Goal: Task Accomplishment & Management: Use online tool/utility

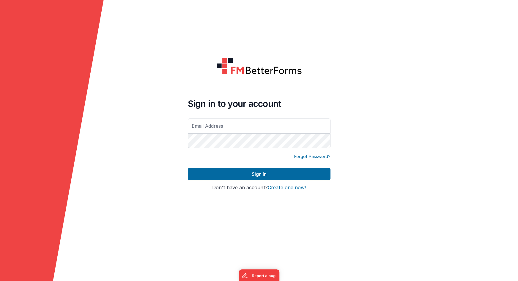
click at [211, 131] on input "text" at bounding box center [259, 126] width 143 height 15
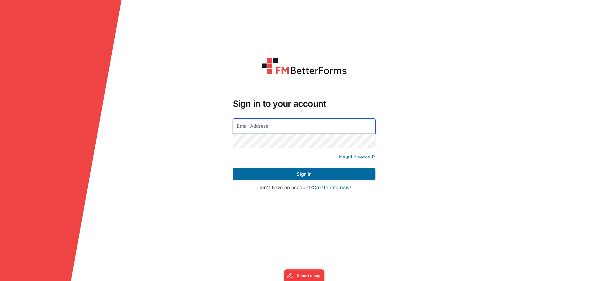
click at [270, 127] on input "text" at bounding box center [304, 126] width 143 height 15
click at [209, 148] on form "Sign in to your account Forgot Password? Sign In Sign in with Google Don't have…" at bounding box center [304, 140] width 608 height 281
type input "rmertzic@accsedu.org"
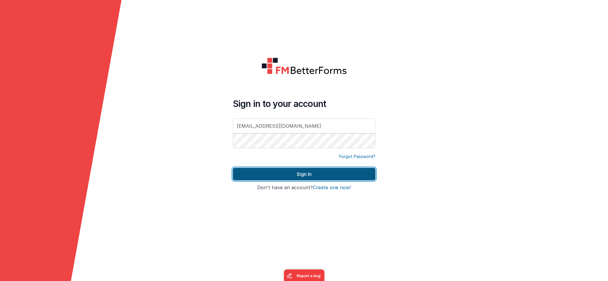
click at [321, 174] on button "Sign In" at bounding box center [304, 174] width 143 height 12
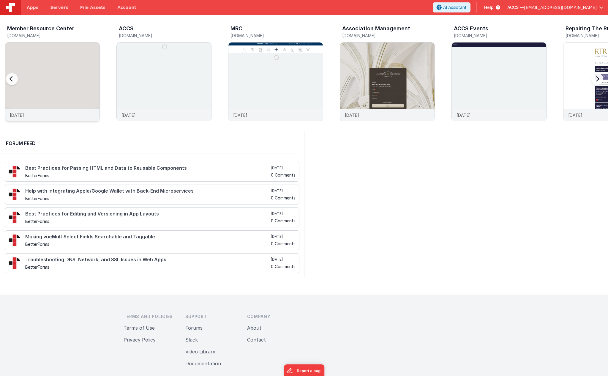
click at [59, 73] on img at bounding box center [52, 89] width 95 height 95
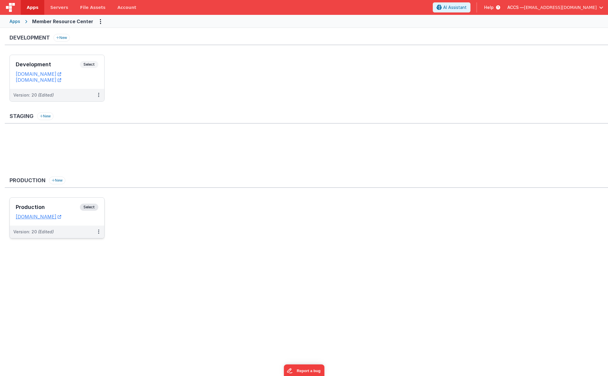
click at [75, 206] on h3 "Production" at bounding box center [48, 207] width 64 height 6
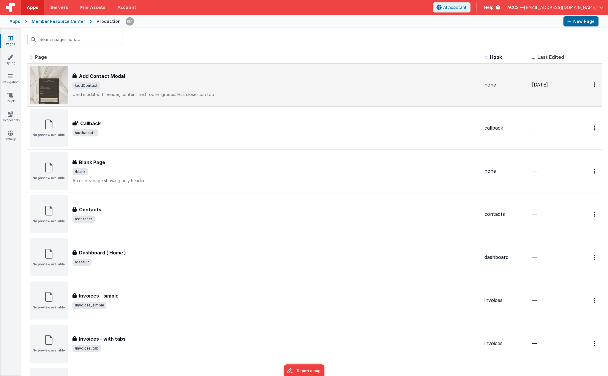
click at [149, 96] on p "Card modal with header, content and footer groups.Has close icon too" at bounding box center [276, 95] width 407 height 6
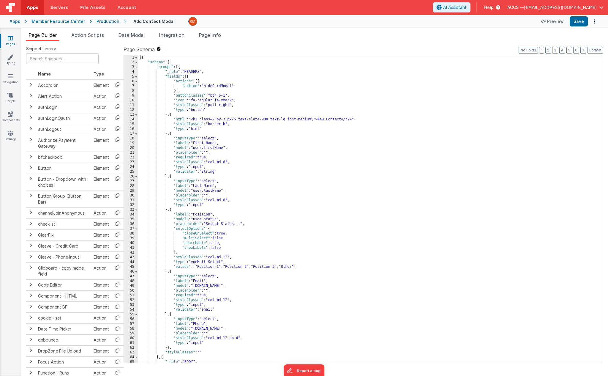
click at [18, 23] on div "Apps" at bounding box center [15, 21] width 11 height 6
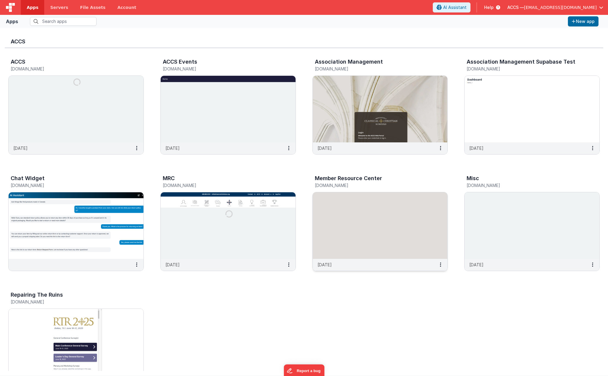
click at [384, 244] on img at bounding box center [380, 225] width 135 height 67
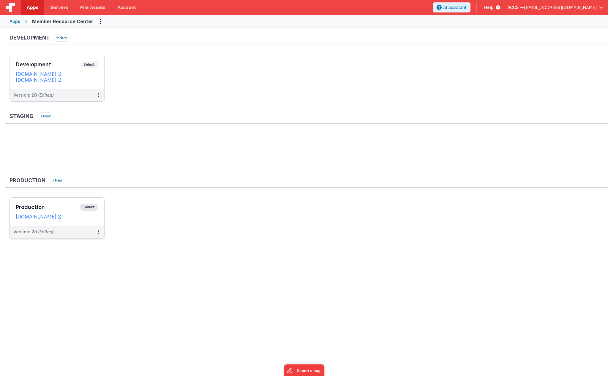
click at [71, 205] on h3 "Production" at bounding box center [48, 207] width 64 height 6
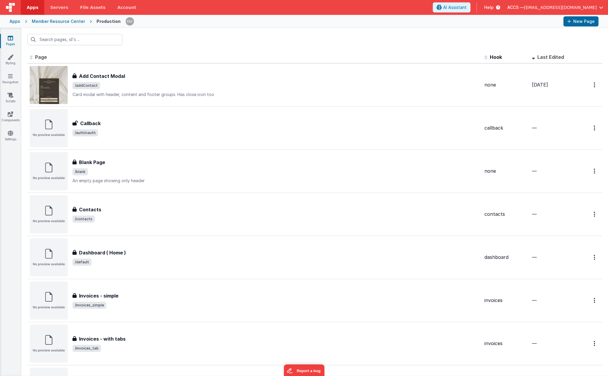
click at [54, 23] on div "Member Resource Center" at bounding box center [58, 21] width 53 height 6
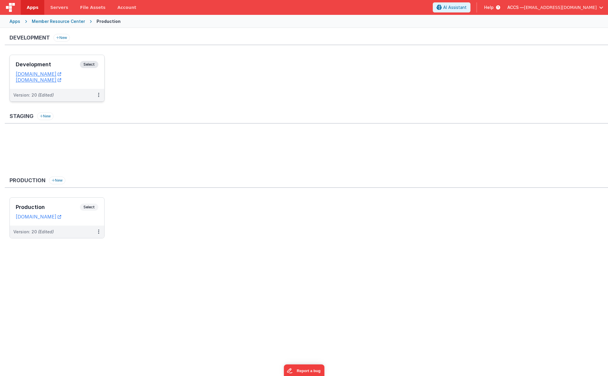
click at [65, 64] on h3 "Development" at bounding box center [48, 65] width 64 height 6
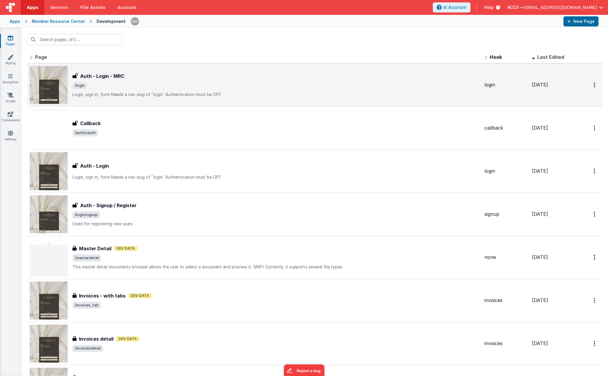
click at [177, 95] on p "Login, sign in, formNeeds a nav slug of `login`Authentication must be OFF" at bounding box center [276, 95] width 407 height 6
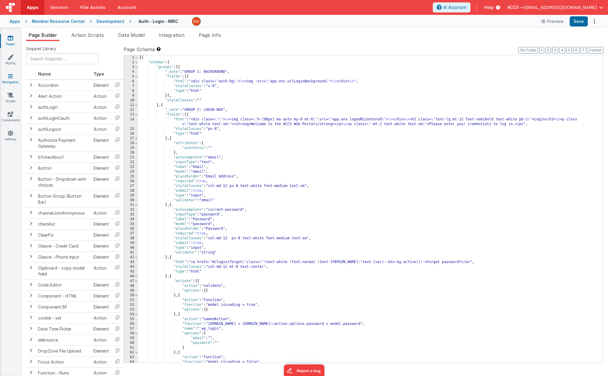
click at [10, 77] on icon at bounding box center [10, 76] width 5 height 6
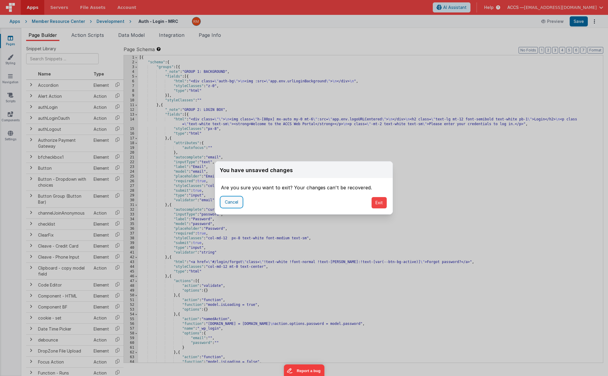
click at [233, 204] on button "Cancel" at bounding box center [231, 202] width 21 height 10
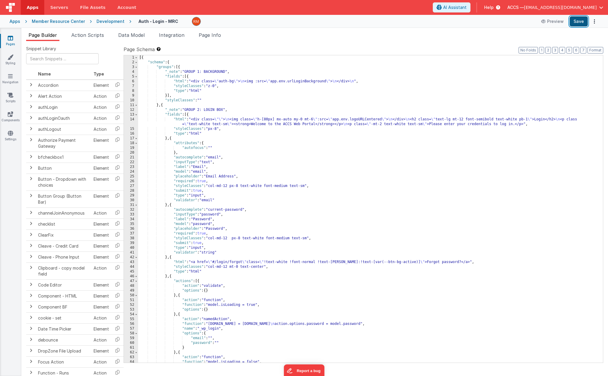
click at [585, 23] on button "Save" at bounding box center [579, 21] width 18 height 10
click at [10, 97] on icon at bounding box center [10, 95] width 6 height 6
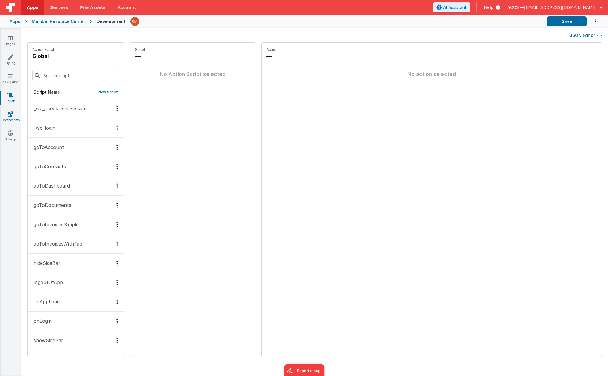
click at [10, 116] on icon at bounding box center [10, 114] width 5 height 6
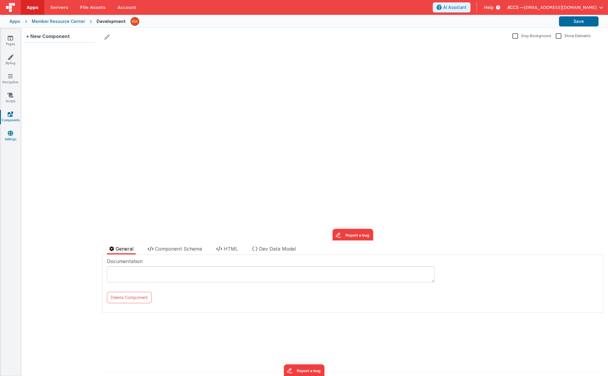
click at [13, 135] on link "Settings" at bounding box center [10, 136] width 21 height 12
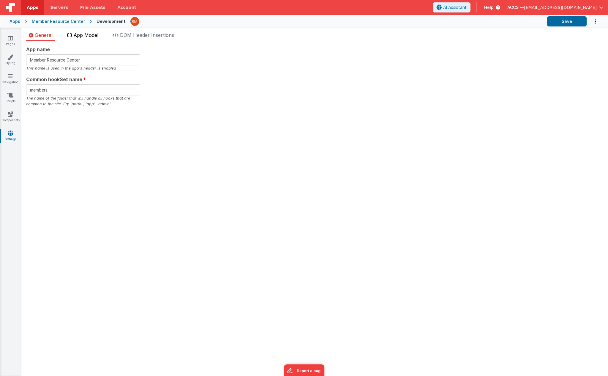
click at [86, 34] on span "App Model" at bounding box center [86, 35] width 25 height 6
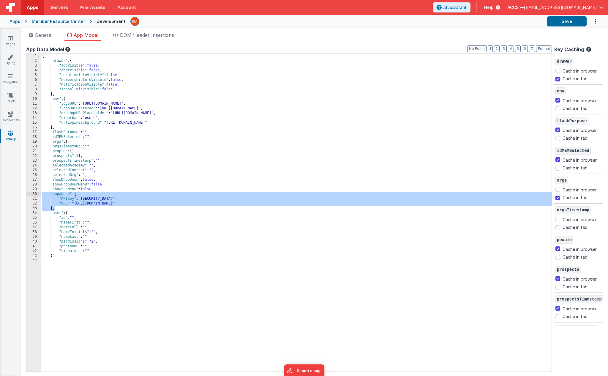
drag, startPoint x: 61, startPoint y: 208, endPoint x: 23, endPoint y: 194, distance: 40.4
click at [23, 194] on div "App name Member Resource Center This name is used in the app's header is enable…" at bounding box center [314, 208] width 587 height 335
checkbox input "true"
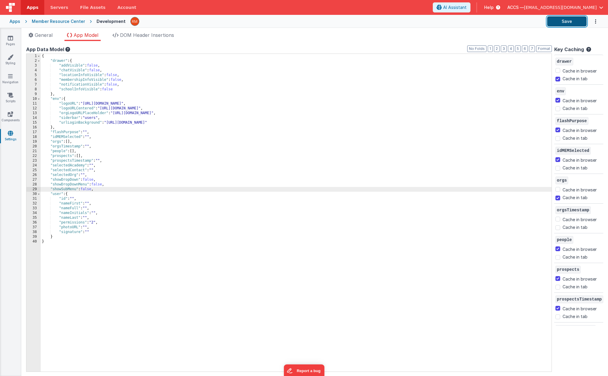
click at [562, 24] on button "Save" at bounding box center [567, 21] width 40 height 10
click at [14, 22] on div "Apps" at bounding box center [15, 21] width 11 height 6
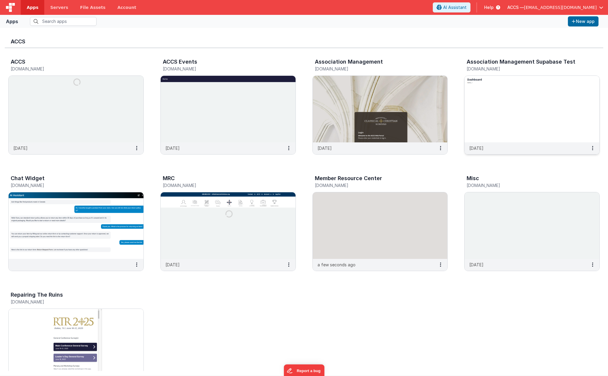
click at [514, 104] on img at bounding box center [532, 109] width 135 height 67
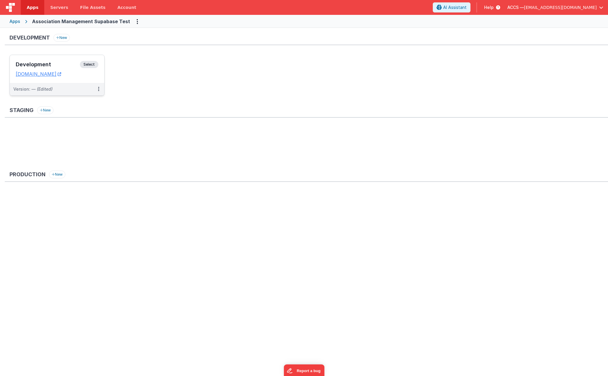
click at [72, 63] on h3 "Development" at bounding box center [48, 65] width 64 height 6
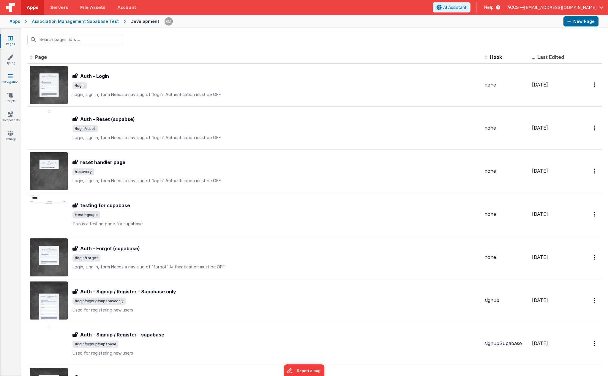
click at [9, 78] on icon at bounding box center [10, 76] width 5 height 6
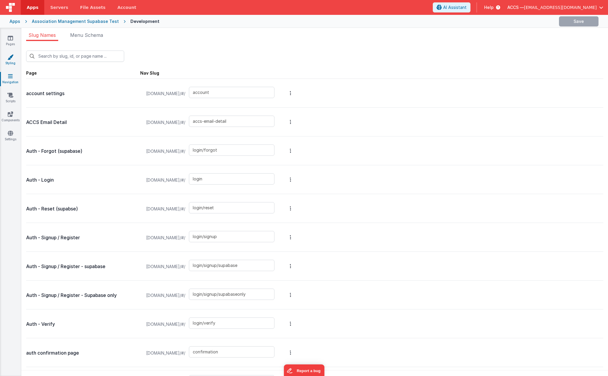
click at [10, 55] on icon at bounding box center [10, 57] width 6 height 6
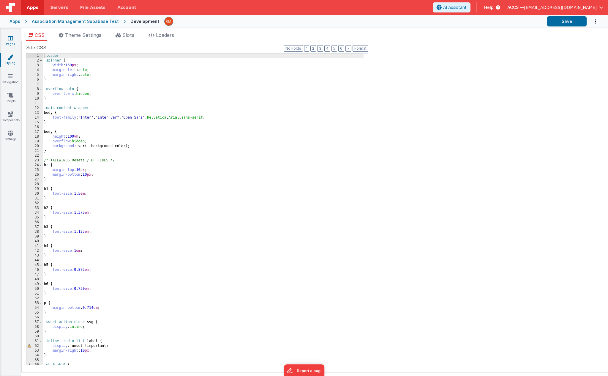
click at [11, 42] on link "Pages" at bounding box center [10, 41] width 21 height 12
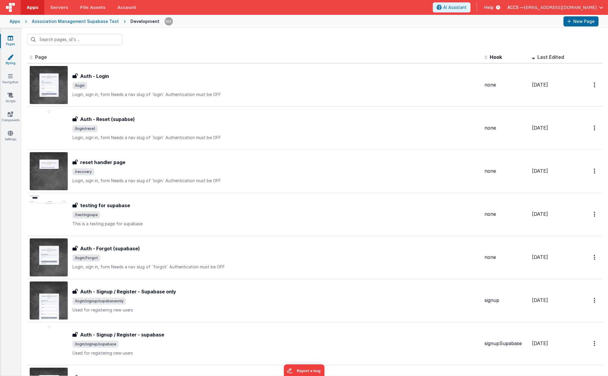
click at [9, 62] on link "Styling" at bounding box center [10, 60] width 21 height 12
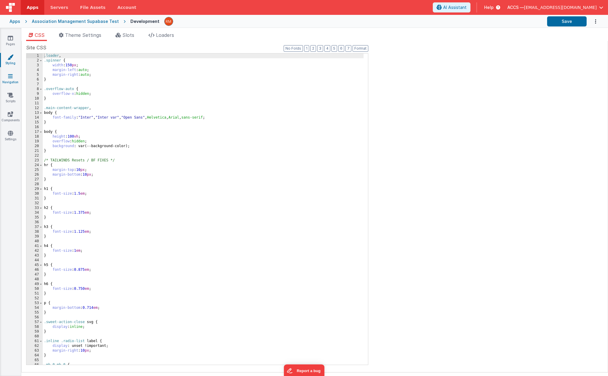
click at [9, 75] on icon at bounding box center [10, 76] width 5 height 6
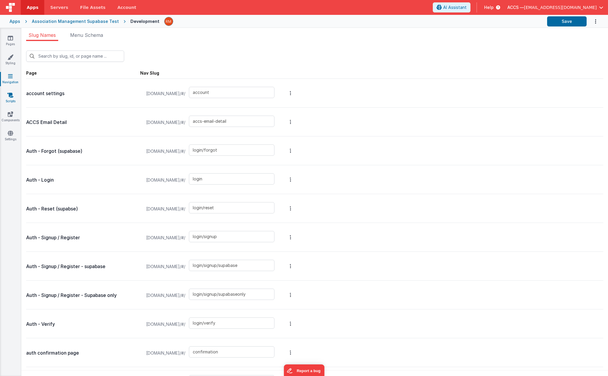
click at [9, 98] on link "Scripts" at bounding box center [10, 98] width 21 height 12
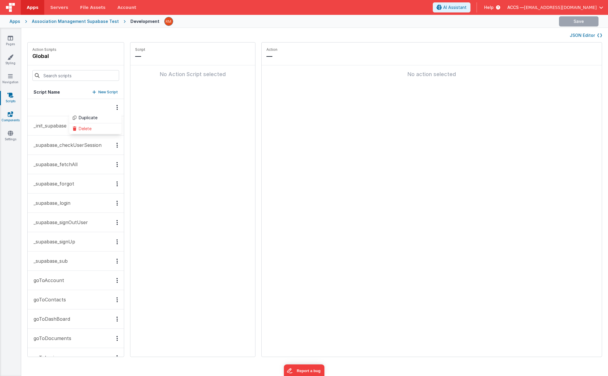
click at [13, 117] on link "Components" at bounding box center [10, 117] width 21 height 12
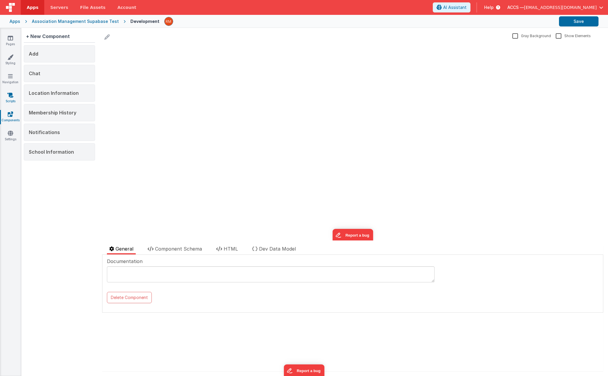
click at [10, 98] on link "Scripts" at bounding box center [10, 98] width 21 height 12
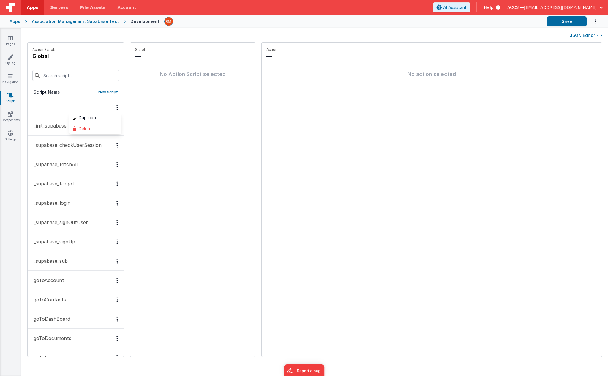
click at [45, 128] on p "_init_supabase" at bounding box center [48, 125] width 37 height 7
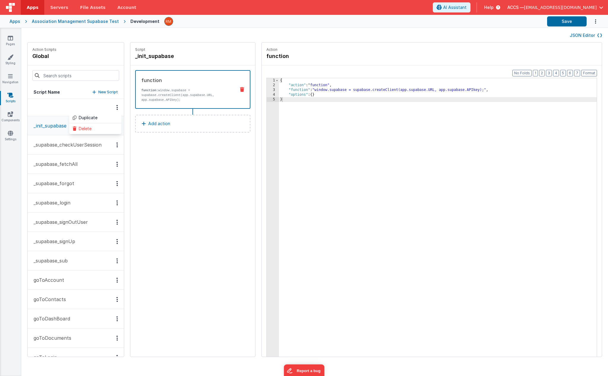
click at [71, 149] on button "_supabase_checkUserSession" at bounding box center [76, 144] width 96 height 19
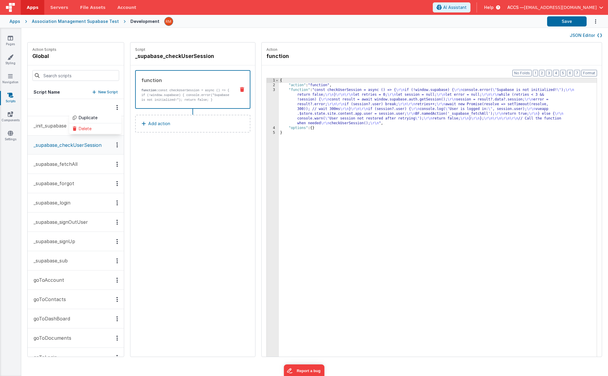
click at [71, 166] on p "_supabase_fetchAll" at bounding box center [54, 163] width 48 height 7
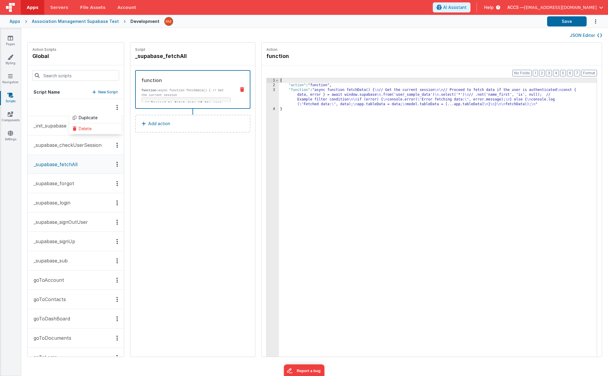
click at [73, 203] on button "_supabase_login" at bounding box center [76, 202] width 96 height 19
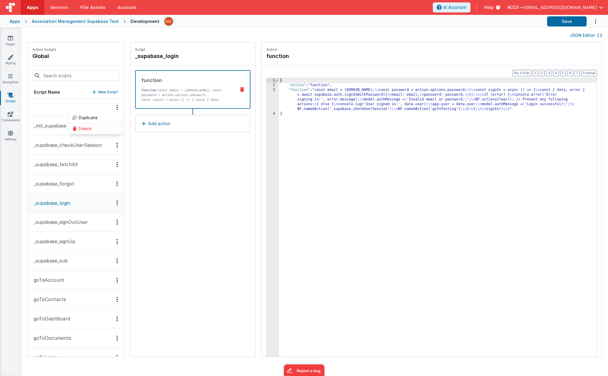
click at [71, 222] on p "_supabase_signOutUser" at bounding box center [59, 221] width 58 height 7
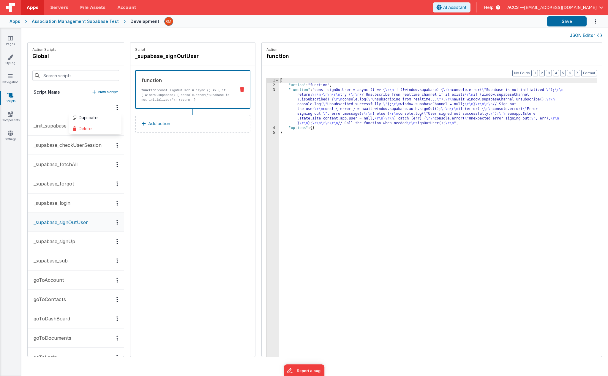
click at [67, 241] on p "_supabase_signUp" at bounding box center [52, 241] width 45 height 7
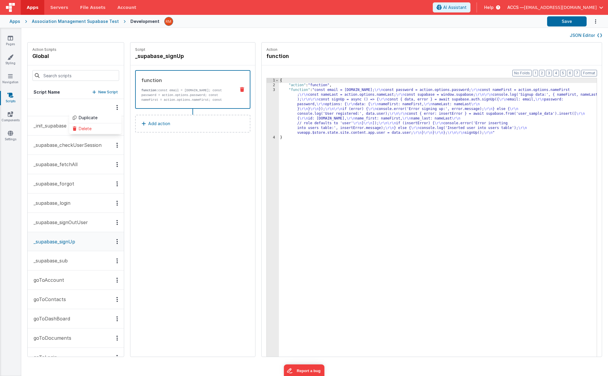
click at [70, 259] on button "_supabase_sub" at bounding box center [76, 260] width 96 height 19
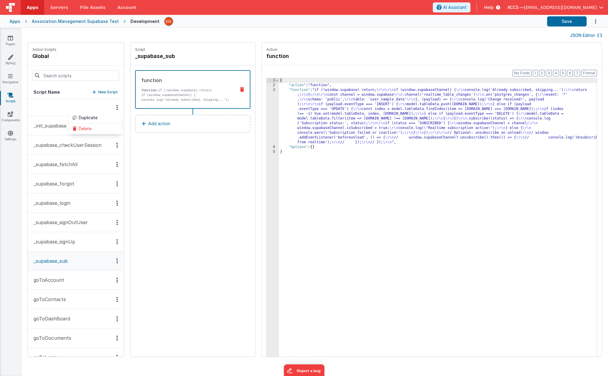
click at [65, 278] on button "goToAccount" at bounding box center [76, 279] width 96 height 19
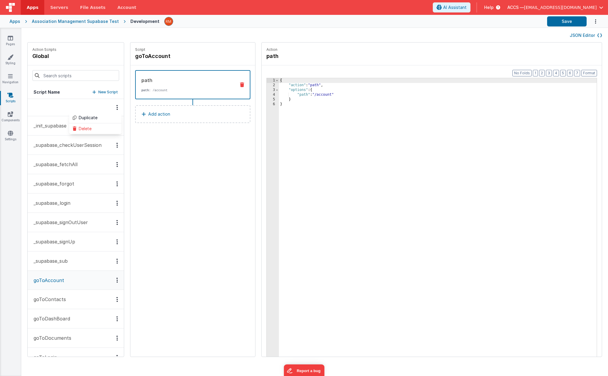
click at [64, 265] on button "_supabase_sub" at bounding box center [76, 260] width 96 height 19
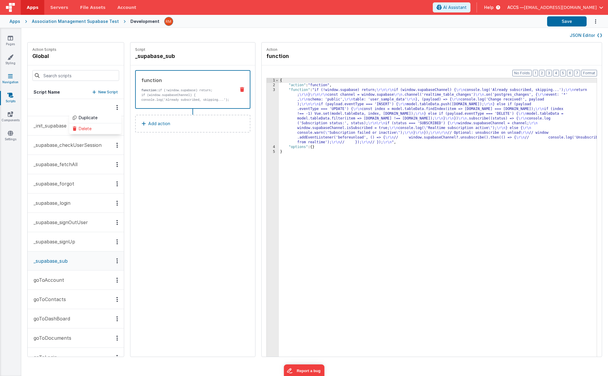
click at [8, 78] on icon at bounding box center [10, 76] width 5 height 6
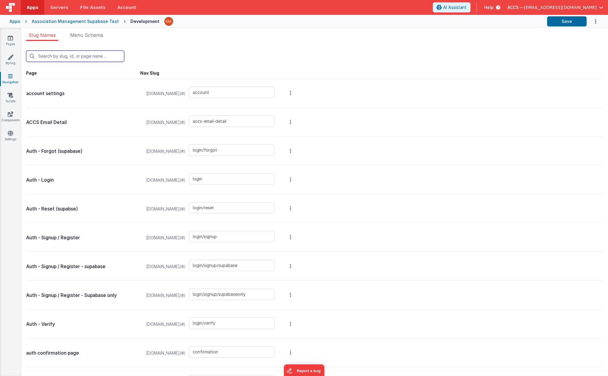
click at [81, 59] on input "text" at bounding box center [75, 56] width 98 height 11
type input "l"
type input "accs-email-detail"
type input "login/forgot"
type input "login"
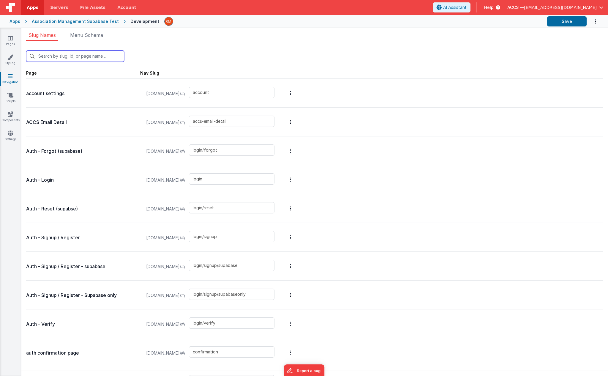
type input "login/reset"
type input "login/signup"
type input "login/signup/supabase"
type input "login/signup/supabaseonly"
type input "login/verify"
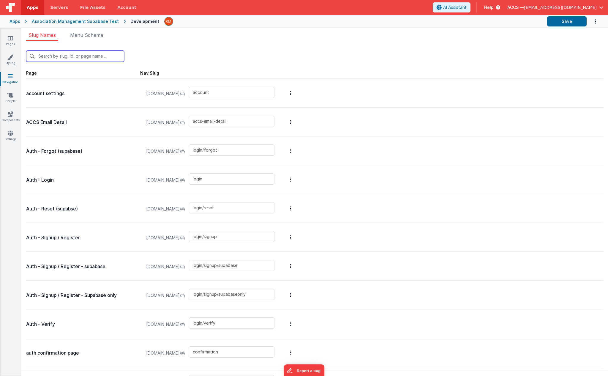
type input "accs-email"
type input "login/reset/success"
type input "default"
type input "invalid"
type input "invoicesdetail"
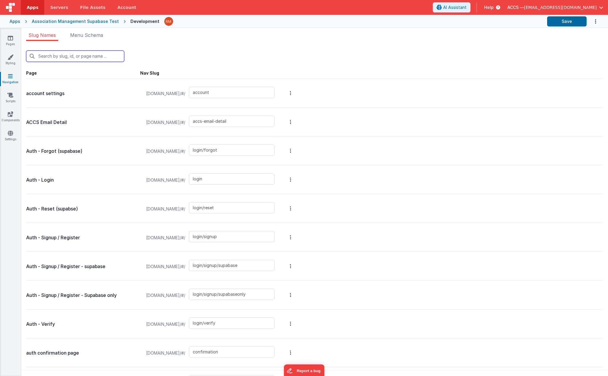
type input "starter"
type input "masterdetail"
type input "organization-detail"
type input "people"
type input "login/forgot/sent"
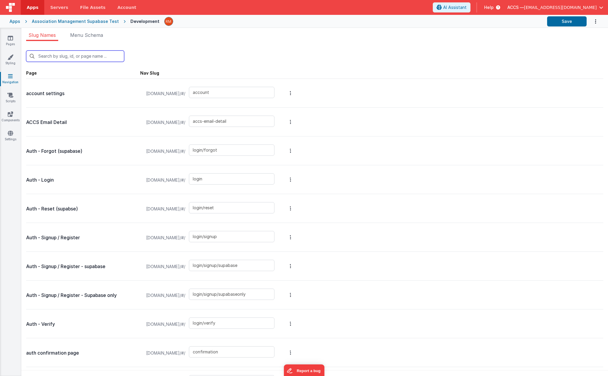
type input "recovery"
type input "school-information"
type input "upload"
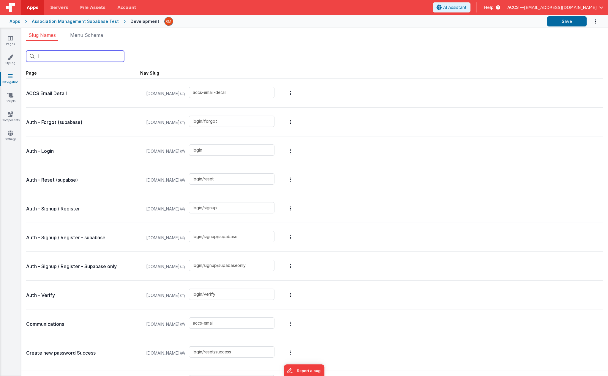
type input "lo"
type input "login/forgot"
type input "login"
type input "login/reset"
type input "login/signup"
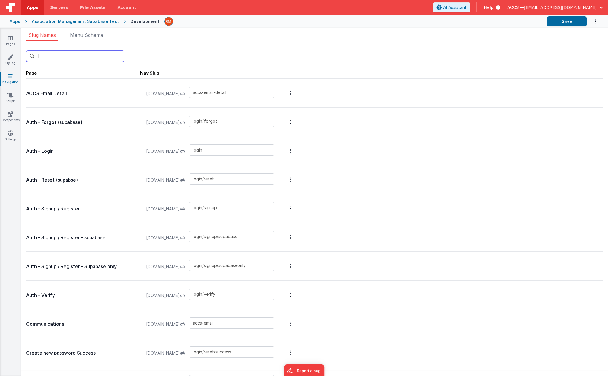
type input "login/signup/supabase"
type input "login/signup/supabaseonly"
type input "login/verify"
type input "login/reset/success"
type input "starter"
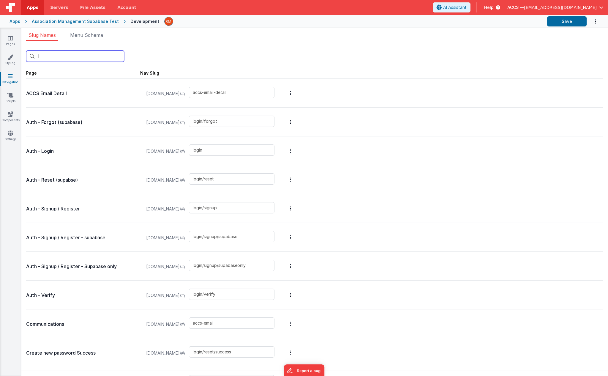
type input "login/forgot/sent"
type input "upload"
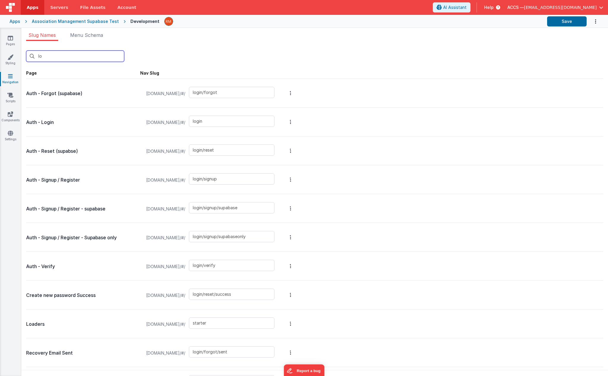
type input "log"
type input "login/forgot/sent"
type input "login"
click at [25, 9] on link "Apps" at bounding box center [32, 7] width 23 height 15
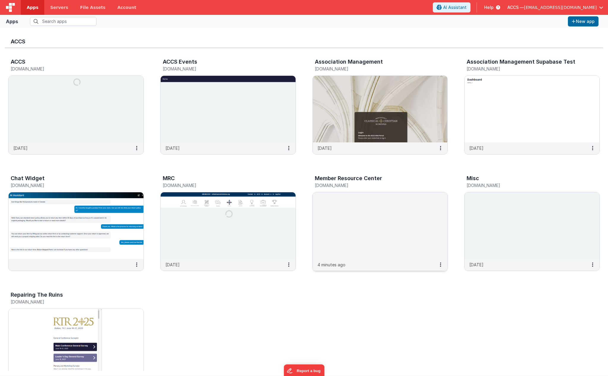
click at [342, 205] on img at bounding box center [380, 225] width 135 height 67
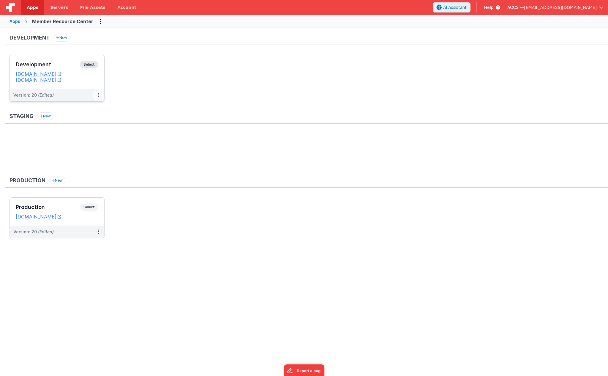
click at [98, 98] on button at bounding box center [98, 95] width 11 height 12
click at [67, 212] on div at bounding box center [304, 188] width 608 height 376
click at [100, 97] on button at bounding box center [98, 95] width 11 height 12
click at [78, 129] on link "Deploy..." at bounding box center [78, 130] width 52 height 11
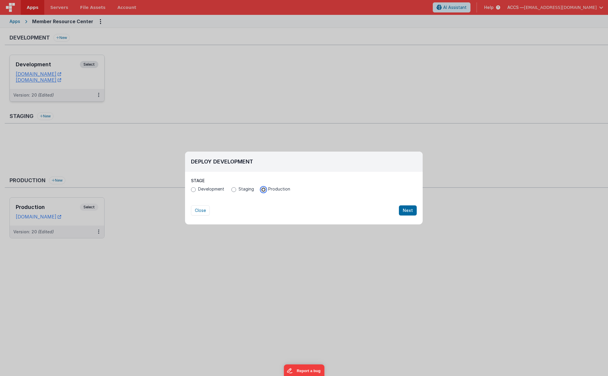
click at [262, 190] on input "Production" at bounding box center [263, 189] width 5 height 5
radio input "true"
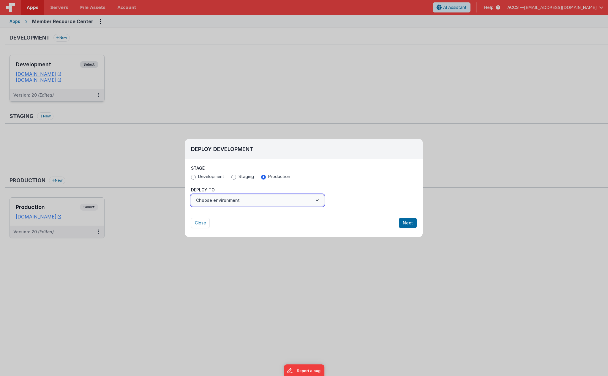
click at [308, 203] on button "Choose environment" at bounding box center [257, 200] width 133 height 11
click at [296, 215] on link "Production" at bounding box center [257, 215] width 133 height 11
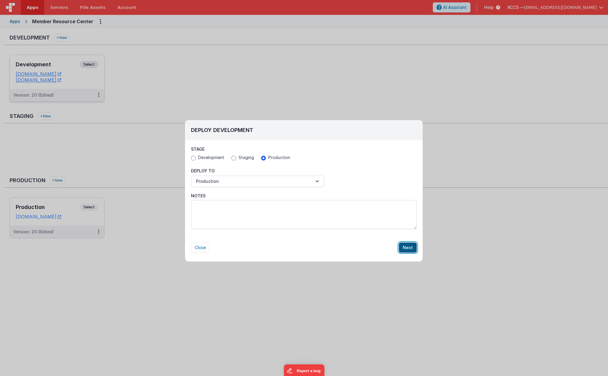
click at [407, 248] on button "Next" at bounding box center [408, 247] width 18 height 10
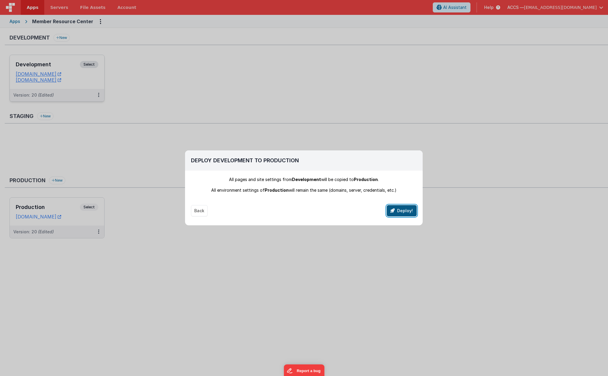
click at [400, 212] on button "Deploy!" at bounding box center [402, 210] width 30 height 11
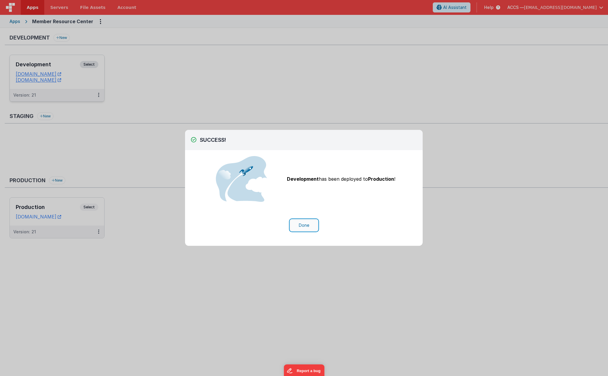
click at [300, 224] on button "Done" at bounding box center [304, 225] width 28 height 11
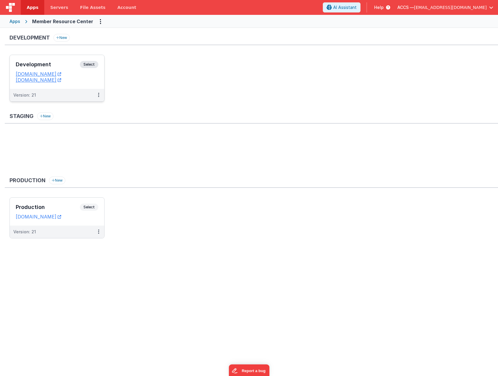
click at [64, 67] on h3 "Development" at bounding box center [48, 65] width 64 height 6
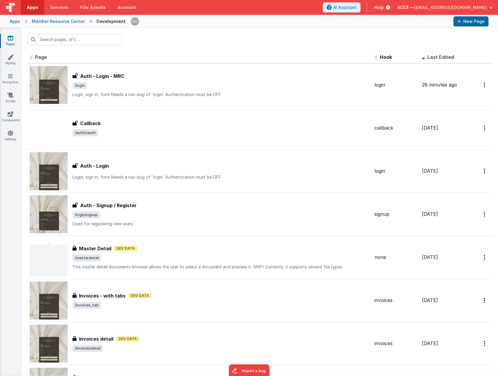
click at [13, 40] on link "Pages" at bounding box center [10, 41] width 21 height 12
click at [11, 41] on link "Pages" at bounding box center [10, 41] width 21 height 12
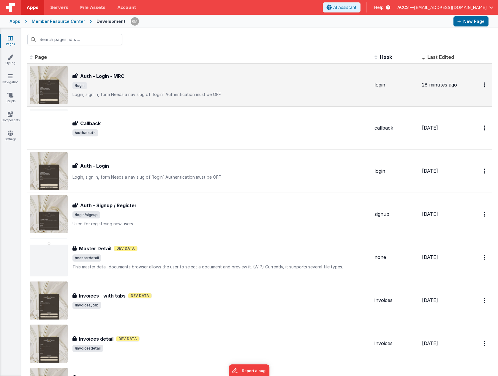
click at [107, 82] on span "/login" at bounding box center [221, 85] width 297 height 7
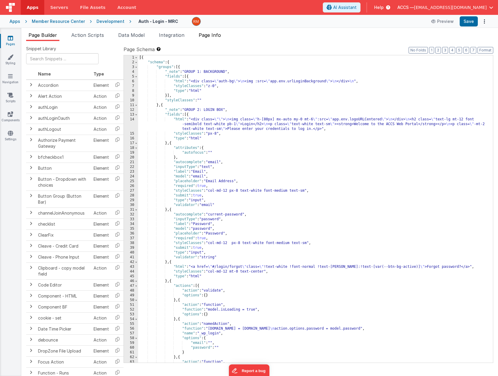
click at [207, 39] on li "Page Info" at bounding box center [209, 37] width 27 height 10
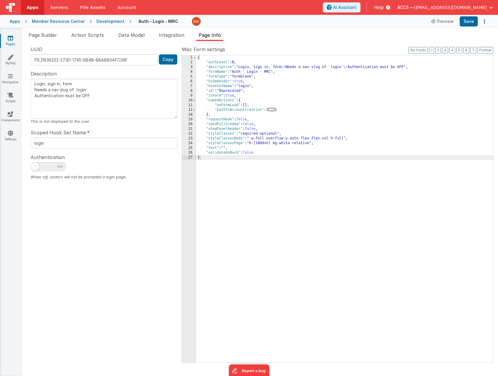
click at [273, 111] on span "..." at bounding box center [272, 109] width 7 height 3
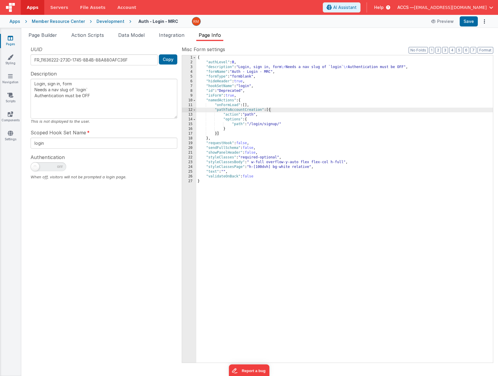
click at [8, 40] on icon at bounding box center [10, 38] width 5 height 6
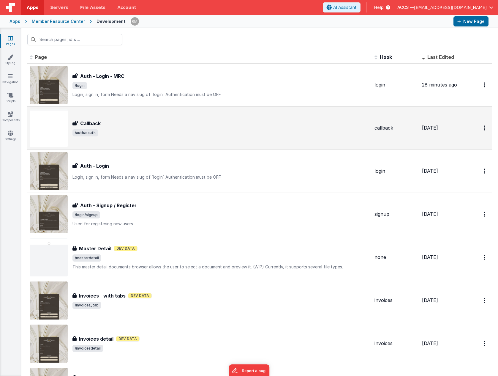
click at [162, 124] on div "Callback" at bounding box center [221, 123] width 297 height 7
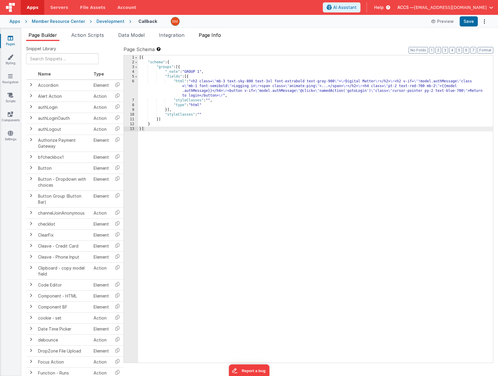
click at [213, 36] on span "Page Info" at bounding box center [210, 35] width 22 height 6
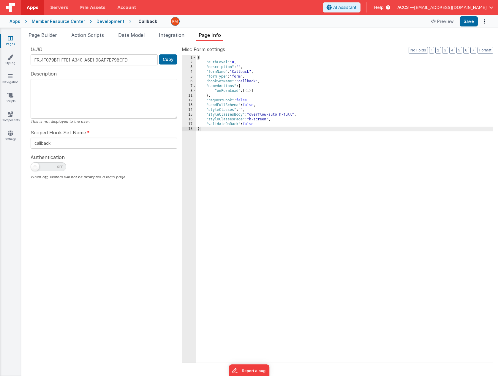
click at [248, 91] on span "..." at bounding box center [248, 90] width 7 height 3
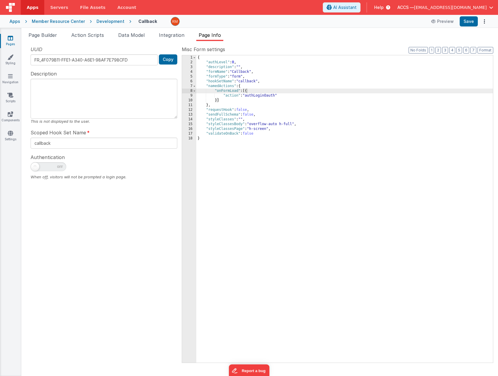
click at [11, 40] on icon at bounding box center [10, 38] width 5 height 6
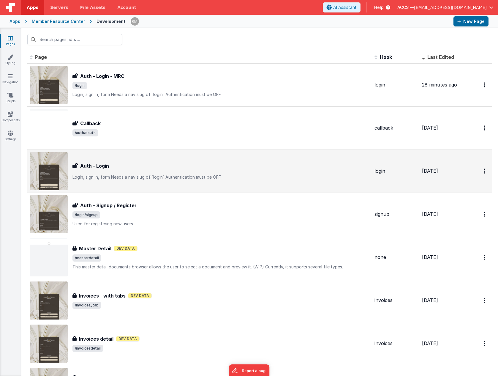
click at [131, 164] on div "Auth - Login" at bounding box center [221, 165] width 297 height 7
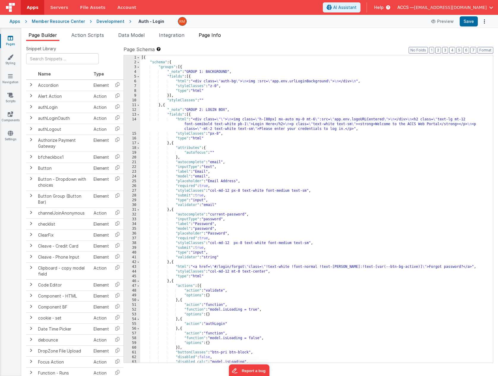
click at [219, 33] on span "Page Info" at bounding box center [210, 35] width 22 height 6
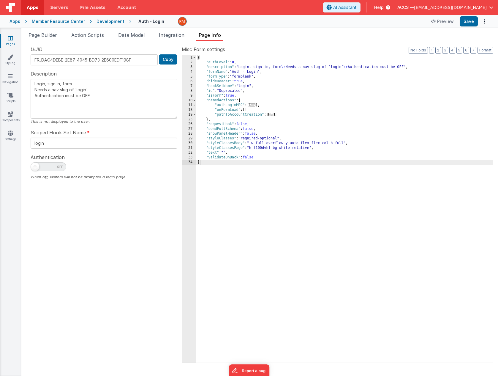
click at [254, 105] on span "..." at bounding box center [252, 104] width 7 height 3
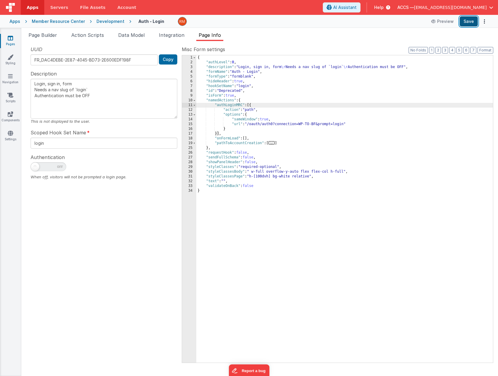
click at [474, 22] on button "Save" at bounding box center [469, 21] width 18 height 10
click at [12, 78] on icon at bounding box center [10, 76] width 5 height 6
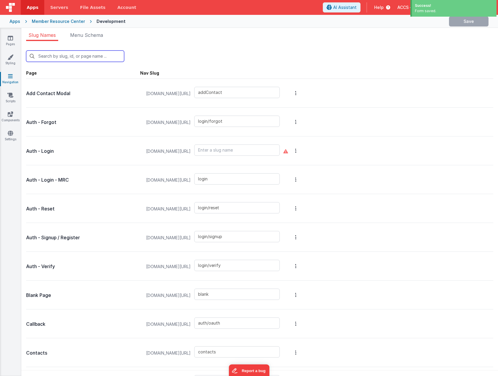
click at [59, 55] on input "text" at bounding box center [75, 56] width 98 height 11
type input "l"
type input "login/reset/success"
type input "default"
type input "invoices_simple"
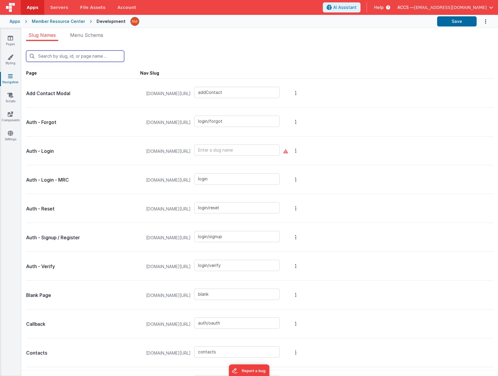
type input "invoicesdetail"
type input "masterdetail"
type input "login/forgot/sent"
type input "upload"
type input "lo"
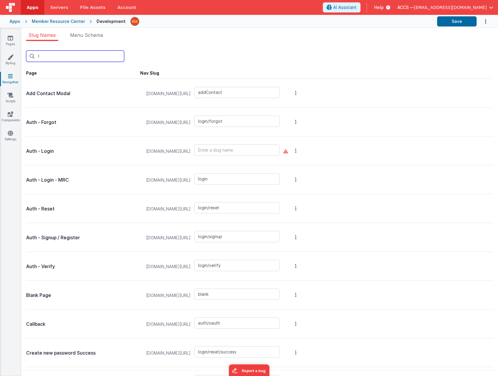
type input "login/forgot"
type input "login"
type input "login/reset"
type input "login/signup"
type input "login/verify"
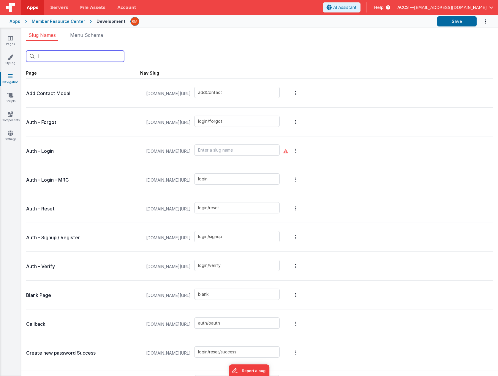
type input "login/reset/success"
type input "login/forgot/sent"
type input "upload"
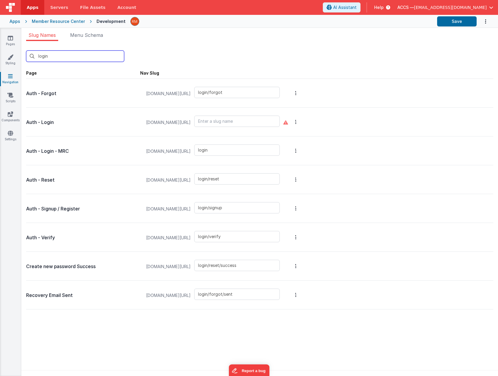
type input "login"
click at [237, 122] on input "text" at bounding box center [237, 121] width 86 height 11
type input "login"
drag, startPoint x: 248, startPoint y: 150, endPoint x: 186, endPoint y: 145, distance: 62.6
click at [186, 145] on div "membersdev.classicalchristian.org/#/ login" at bounding box center [213, 151] width 141 height 23
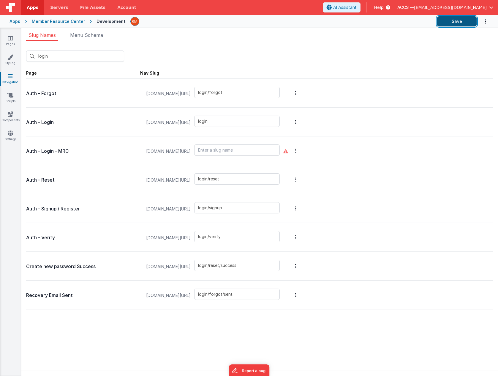
click at [448, 23] on button "Save" at bounding box center [457, 21] width 40 height 10
click at [239, 152] on input "text" at bounding box center [237, 149] width 86 height 11
type input "login"
drag, startPoint x: 263, startPoint y: 122, endPoint x: 199, endPoint y: 116, distance: 64.5
click at [199, 116] on div "membersdev.classicalchristian.org/#/ login" at bounding box center [213, 122] width 141 height 23
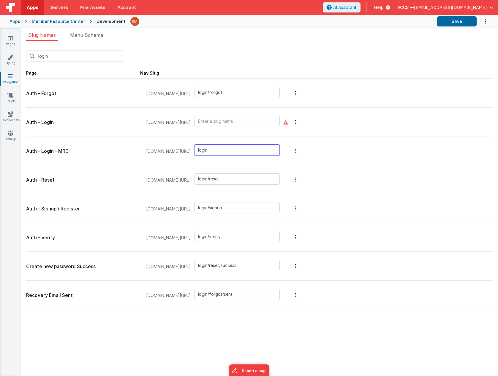
drag, startPoint x: 261, startPoint y: 152, endPoint x: 203, endPoint y: 148, distance: 58.7
click at [203, 148] on div "membersdev.classicalchristian.org/#/ login" at bounding box center [213, 151] width 141 height 23
click at [237, 122] on input "text" at bounding box center [237, 121] width 86 height 11
type input "login"
click at [448, 20] on button "Save" at bounding box center [457, 21] width 40 height 10
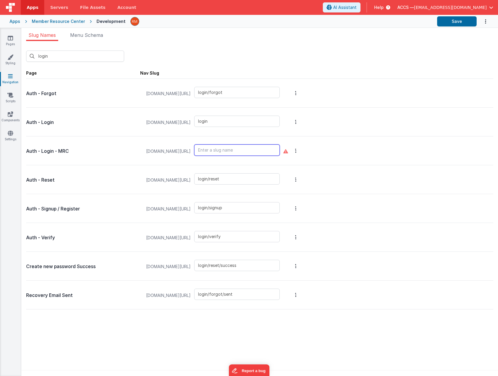
click at [243, 152] on input "text" at bounding box center [237, 149] width 86 height 11
type input "login2"
click at [452, 21] on button "Save" at bounding box center [457, 21] width 40 height 10
click at [48, 18] on div "Apps Member Resource Center Development Save" at bounding box center [249, 21] width 498 height 13
click at [49, 21] on div "Member Resource Center" at bounding box center [58, 21] width 53 height 6
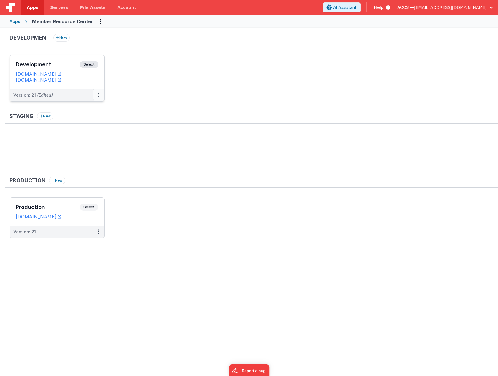
click at [99, 95] on icon at bounding box center [98, 95] width 1 height 0
click at [88, 131] on link "Deploy..." at bounding box center [78, 130] width 52 height 11
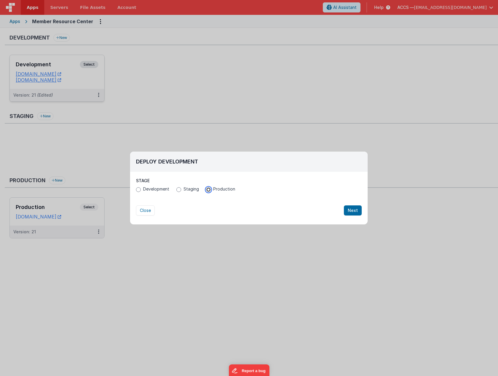
click at [207, 189] on input "Production" at bounding box center [208, 189] width 5 height 5
radio input "true"
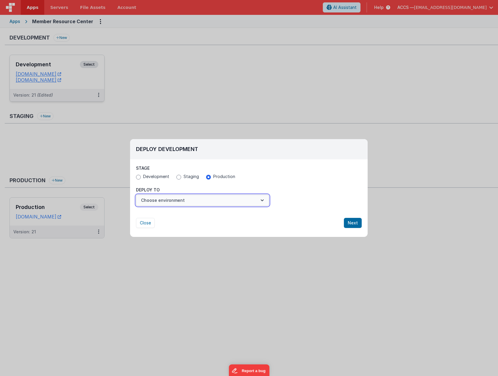
click at [229, 197] on button "Choose environment" at bounding box center [202, 200] width 133 height 11
click at [214, 214] on link "Production" at bounding box center [202, 215] width 133 height 11
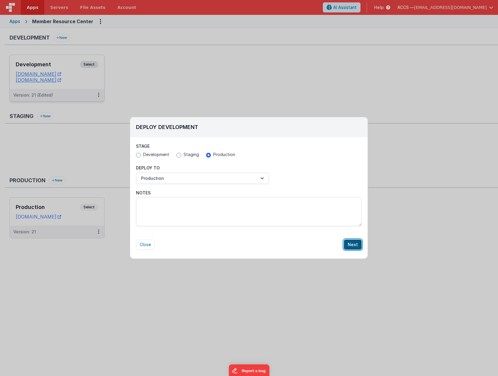
click at [347, 242] on button "Next" at bounding box center [353, 245] width 18 height 10
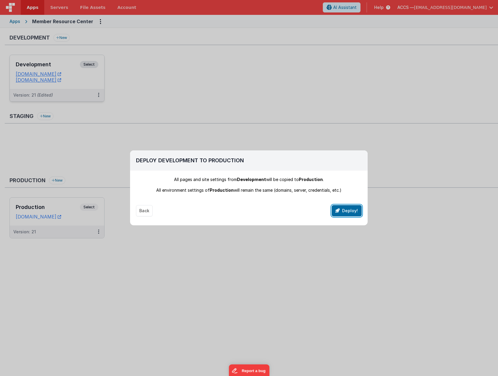
click at [350, 207] on button "Deploy!" at bounding box center [347, 210] width 30 height 11
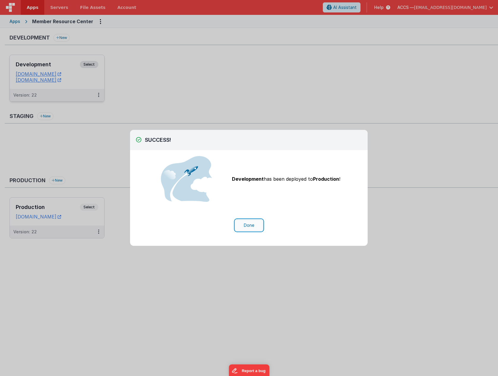
click at [249, 224] on button "Done" at bounding box center [249, 225] width 28 height 11
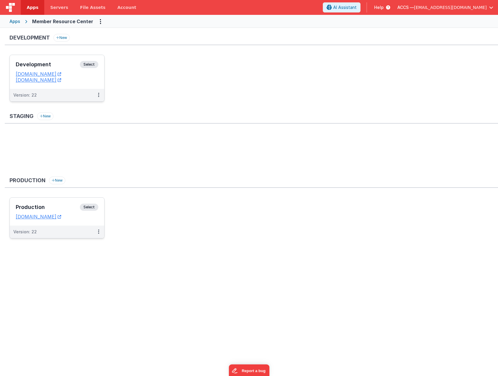
click at [75, 211] on div "Production Select" at bounding box center [57, 209] width 83 height 10
click at [99, 232] on icon at bounding box center [98, 232] width 1 height 0
click at [84, 246] on link "Edit" at bounding box center [78, 245] width 52 height 11
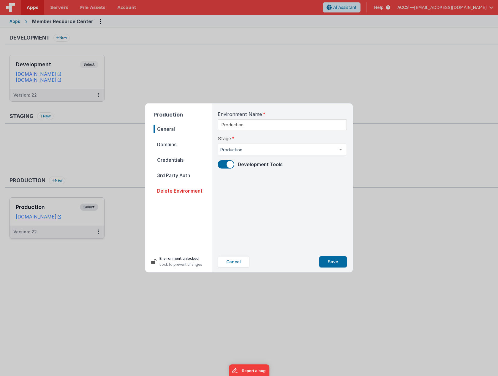
click at [180, 146] on span "Domains" at bounding box center [183, 144] width 58 height 8
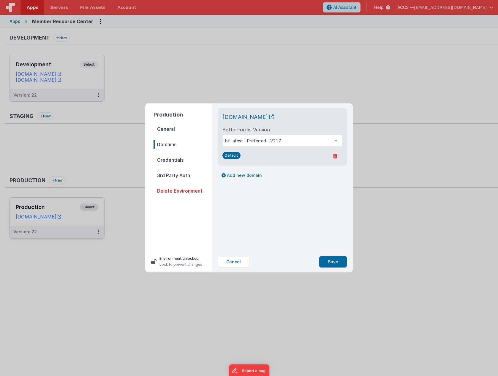
click at [182, 162] on span "Credentials" at bounding box center [183, 160] width 58 height 8
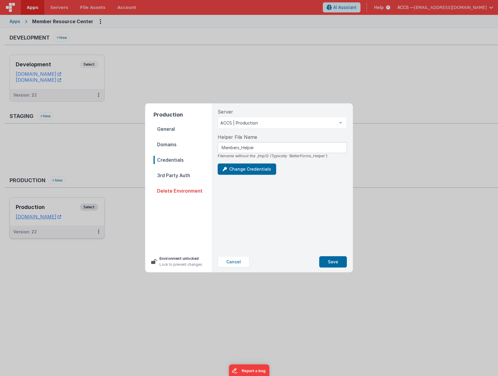
click at [180, 178] on span "3rd Party Auth" at bounding box center [183, 175] width 58 height 8
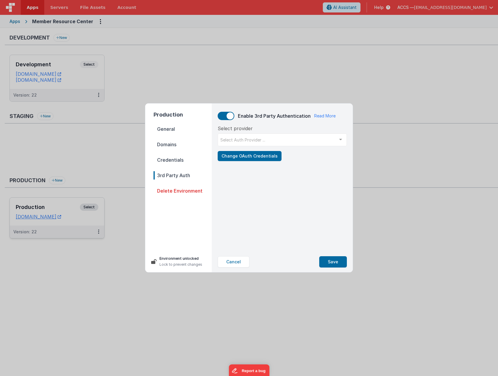
click at [168, 129] on span "General" at bounding box center [183, 129] width 58 height 8
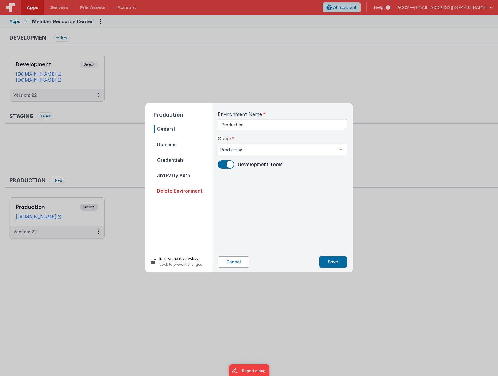
click at [232, 261] on button "Cancel" at bounding box center [234, 261] width 32 height 11
